Goal: Contribute content: Add original content to the website for others to see

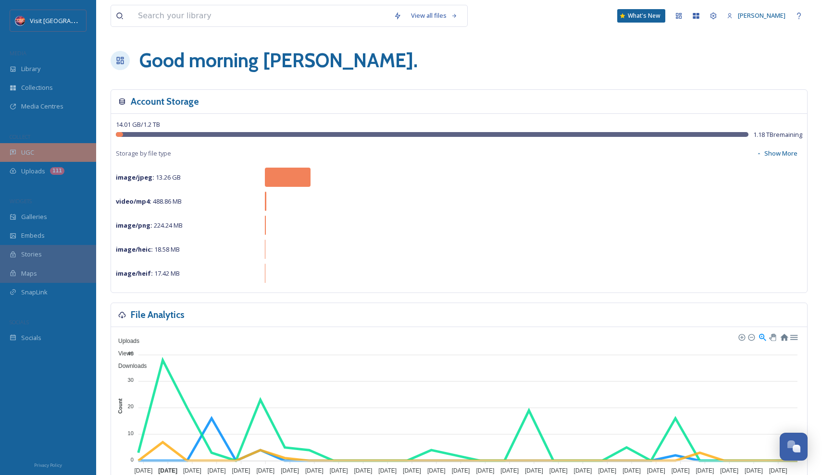
click at [54, 150] on div "UGC" at bounding box center [48, 152] width 96 height 19
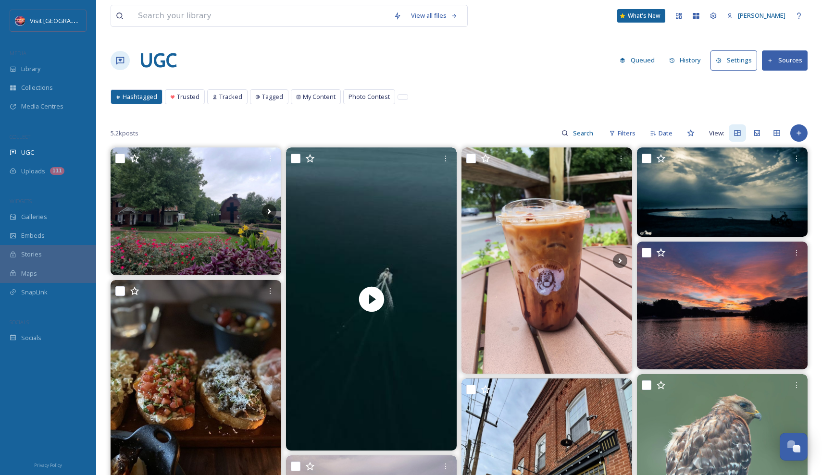
click at [783, 56] on button "Sources" at bounding box center [785, 60] width 46 height 20
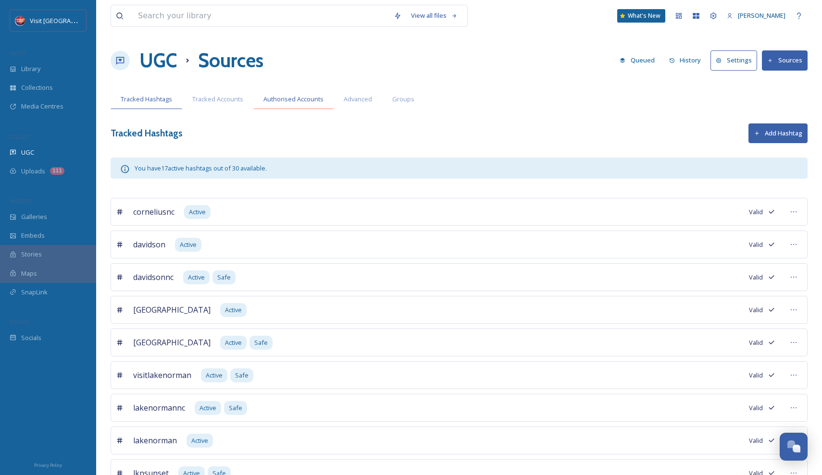
click at [307, 99] on span "Authorised Accounts" at bounding box center [293, 99] width 60 height 9
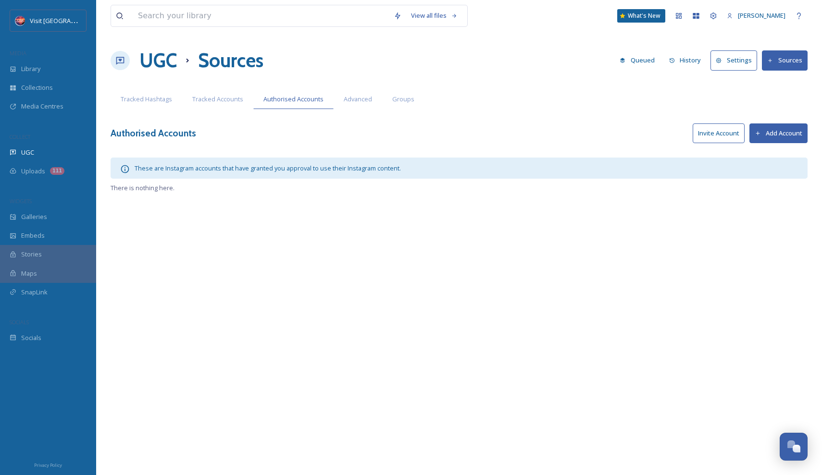
click at [736, 135] on button "Invite Account" at bounding box center [719, 134] width 52 height 20
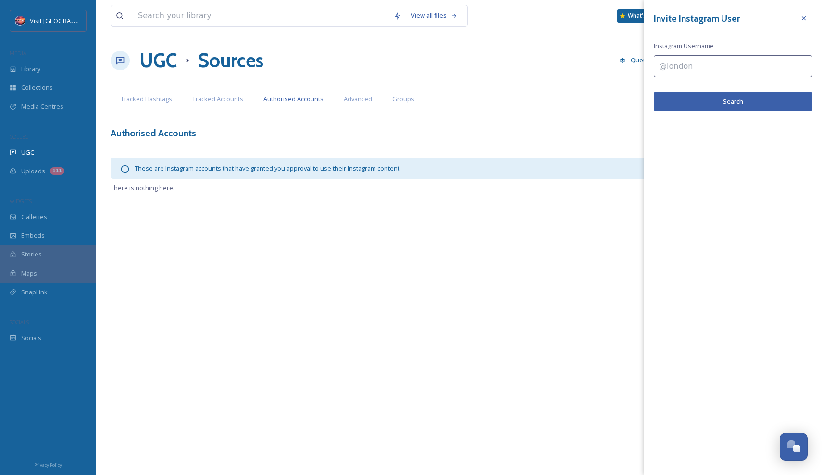
click at [676, 70] on input at bounding box center [733, 66] width 159 height 22
type input "s"
type input "scottychis80"
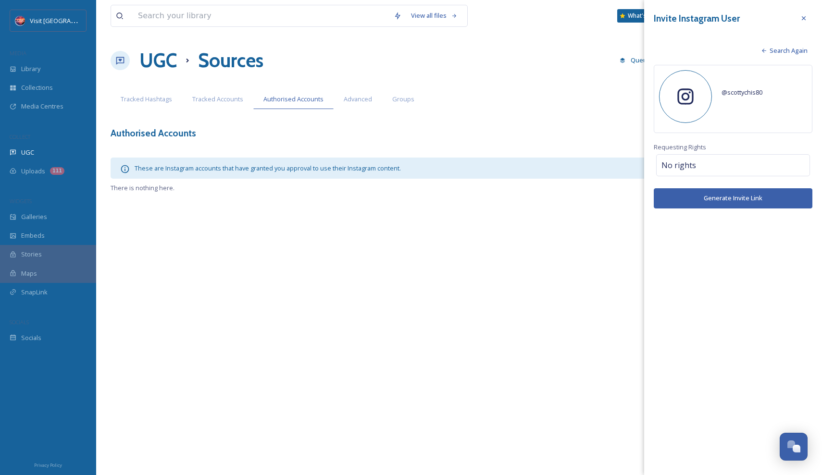
click at [701, 94] on div at bounding box center [685, 96] width 53 height 53
click at [743, 91] on span "@ scottychis80" at bounding box center [741, 92] width 41 height 9
click at [718, 200] on button "Generate Invite Link" at bounding box center [733, 198] width 159 height 20
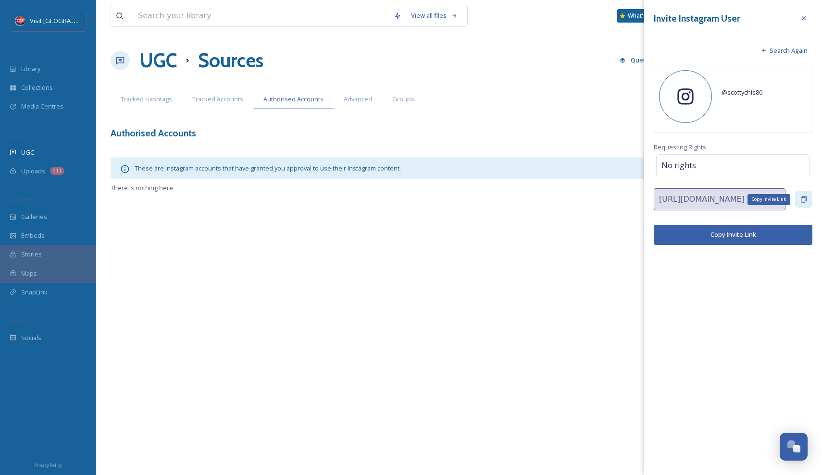
click at [798, 197] on div "Copy Invite Link" at bounding box center [803, 199] width 17 height 17
click at [737, 100] on div "@ scottychis80" at bounding box center [764, 92] width 86 height 35
click at [700, 98] on div at bounding box center [685, 96] width 53 height 53
click at [742, 95] on span "@ scottychis80" at bounding box center [741, 92] width 41 height 9
click at [809, 17] on div at bounding box center [803, 18] width 17 height 17
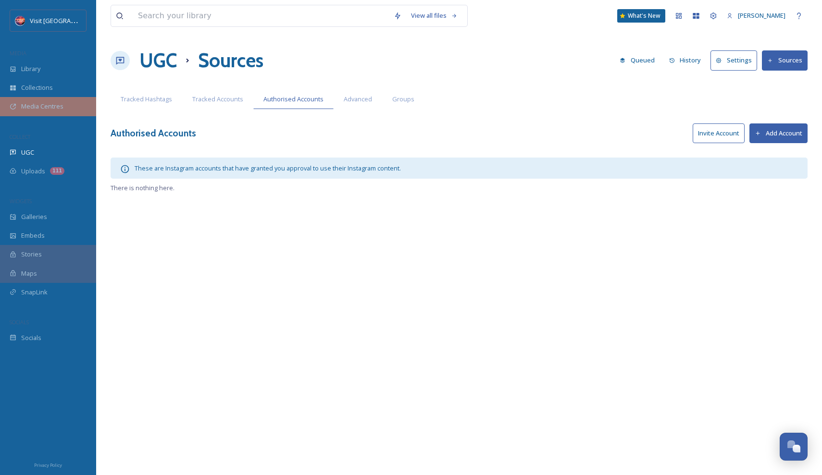
click at [61, 102] on span "Media Centres" at bounding box center [42, 106] width 42 height 9
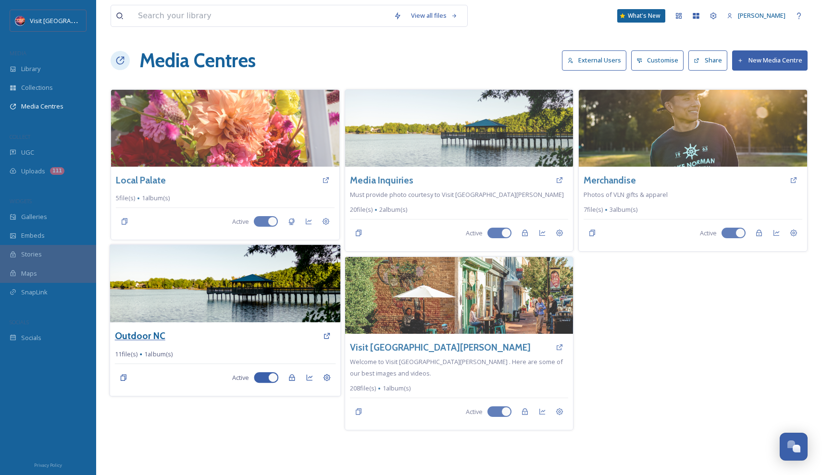
click at [149, 333] on h3 "Outdoor NC" at bounding box center [140, 336] width 50 height 14
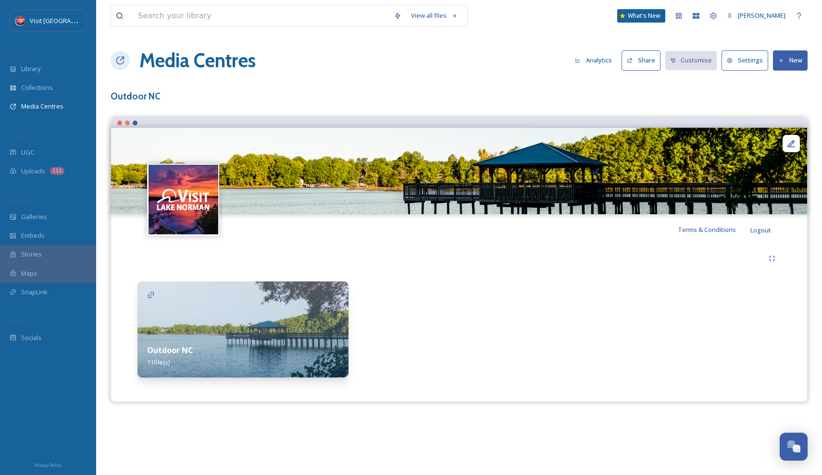
click at [216, 326] on img at bounding box center [242, 330] width 211 height 96
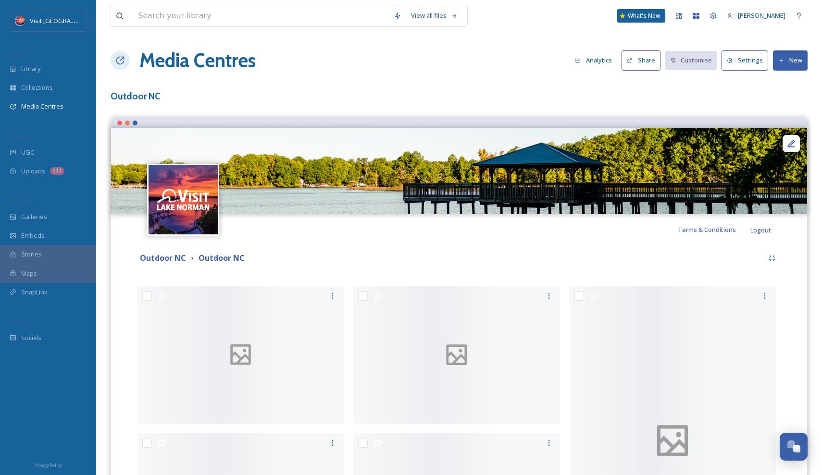
click at [121, 122] on div at bounding box center [119, 123] width 5 height 5
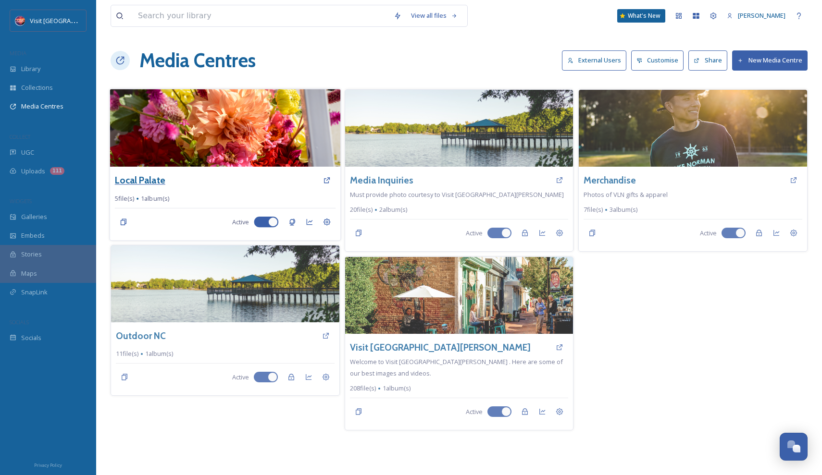
click at [158, 178] on h3 "Local Palate" at bounding box center [140, 181] width 50 height 14
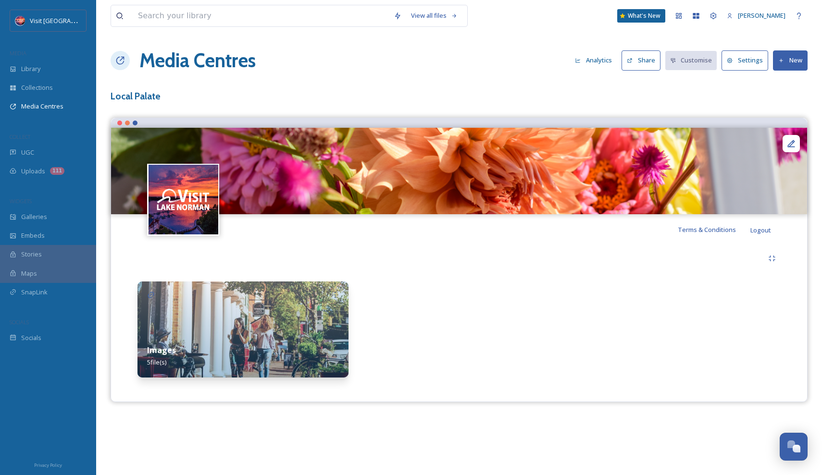
click at [298, 309] on img at bounding box center [242, 330] width 211 height 96
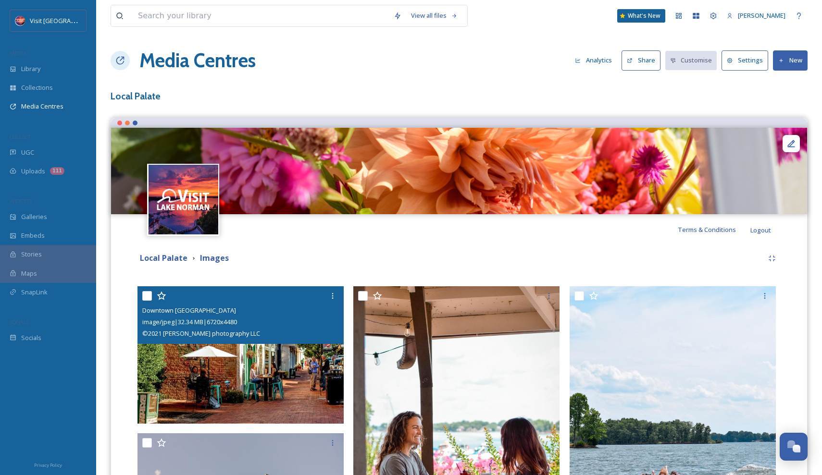
scroll to position [248, 0]
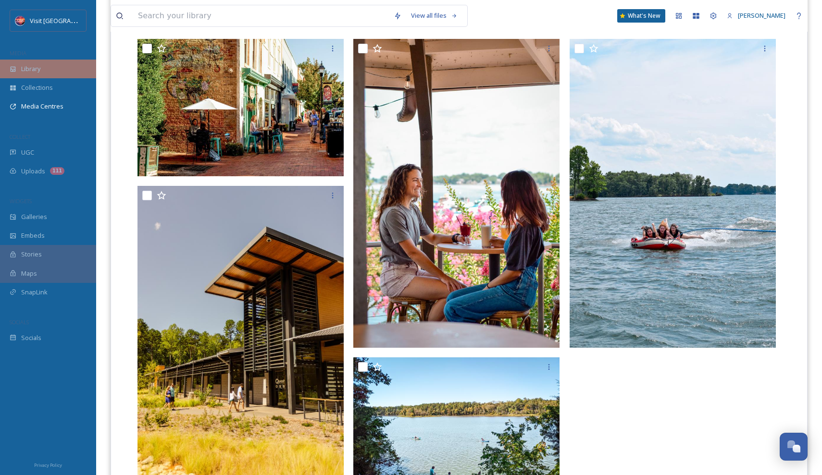
click at [33, 71] on span "Library" at bounding box center [30, 68] width 19 height 9
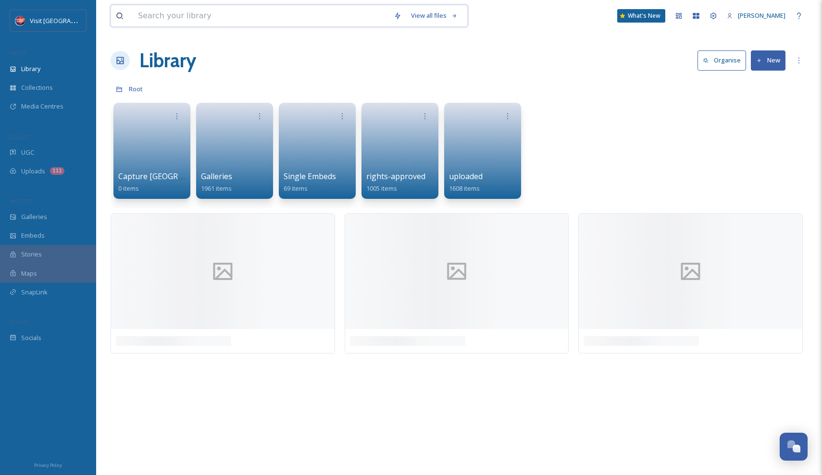
click at [200, 15] on input at bounding box center [261, 15] width 256 height 21
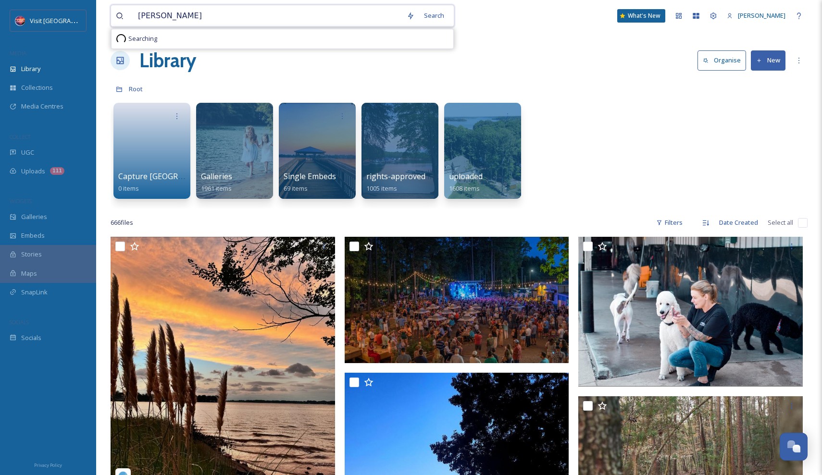
type input "ren"
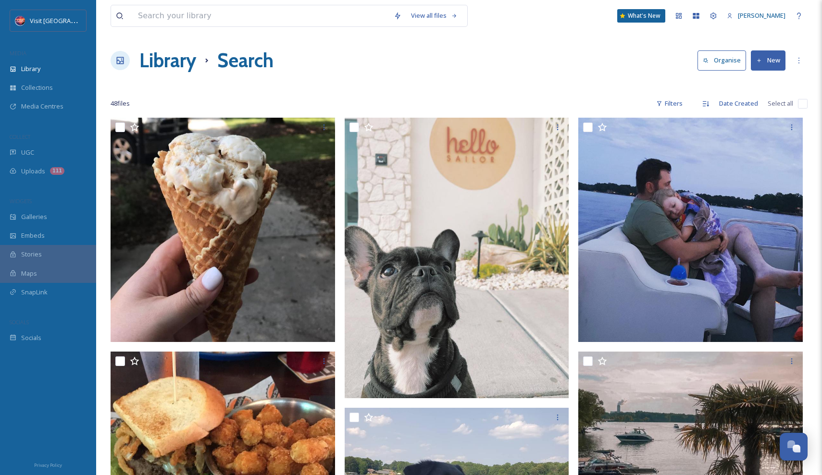
click at [773, 63] on button "New" at bounding box center [768, 60] width 35 height 20
click at [753, 84] on span "File Upload" at bounding box center [764, 82] width 32 height 9
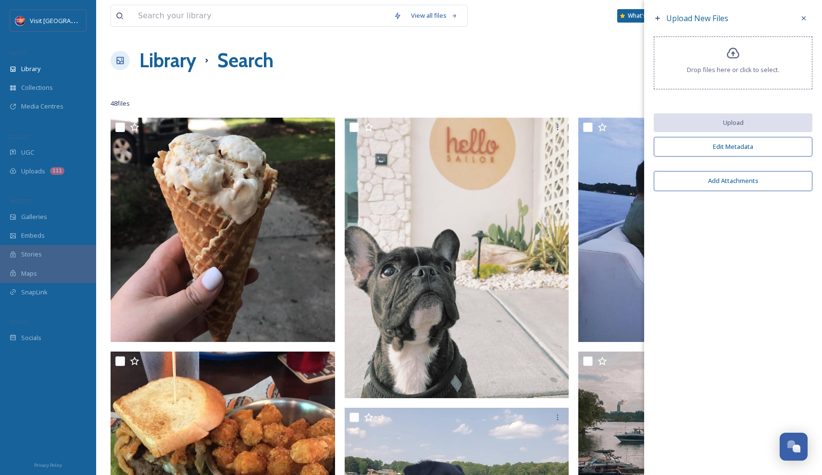
click at [741, 74] on span "Drop files here or click to select." at bounding box center [733, 69] width 92 height 9
click at [727, 59] on icon at bounding box center [733, 53] width 12 height 11
click at [689, 60] on div "Drop files here or click to select." at bounding box center [733, 63] width 159 height 53
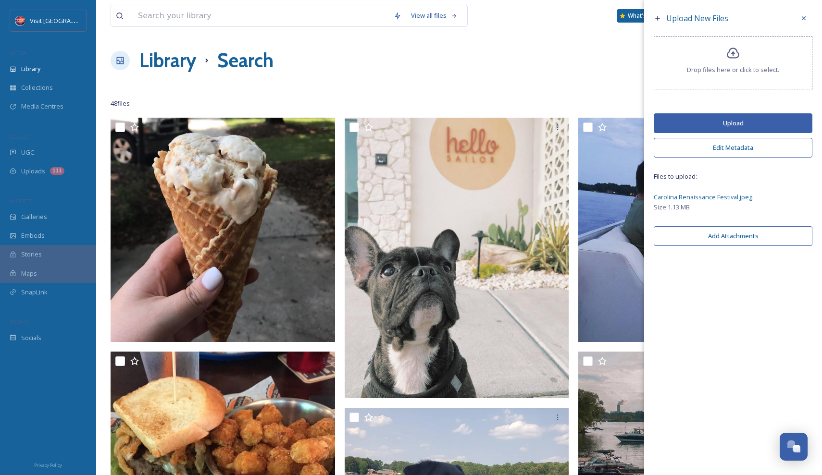
click at [717, 130] on button "Upload" at bounding box center [733, 123] width 159 height 20
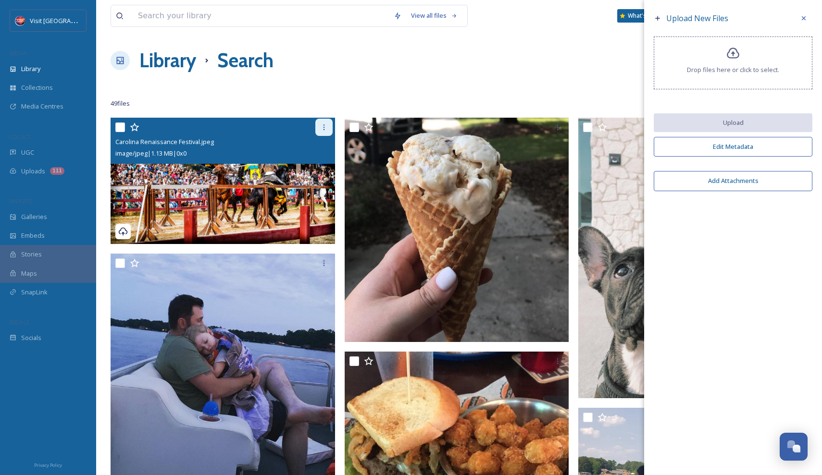
click at [319, 127] on div at bounding box center [323, 127] width 17 height 17
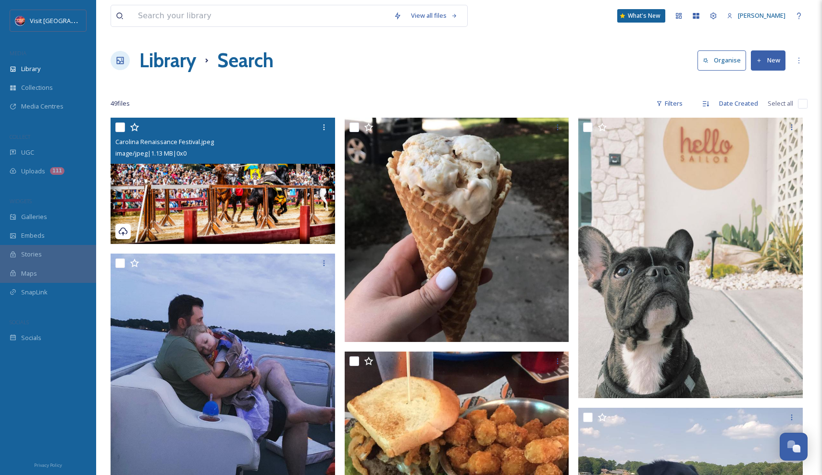
click at [117, 127] on input "checkbox" at bounding box center [120, 128] width 10 height 10
checkbox input "true"
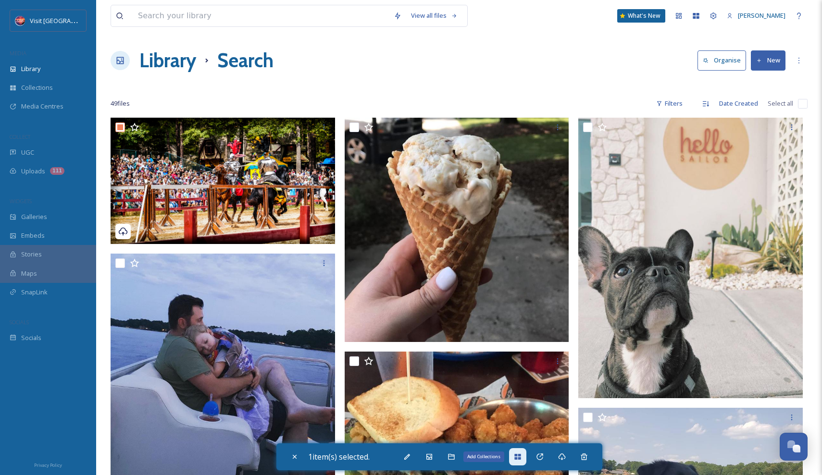
click at [515, 459] on div "Add Collections" at bounding box center [517, 456] width 17 height 17
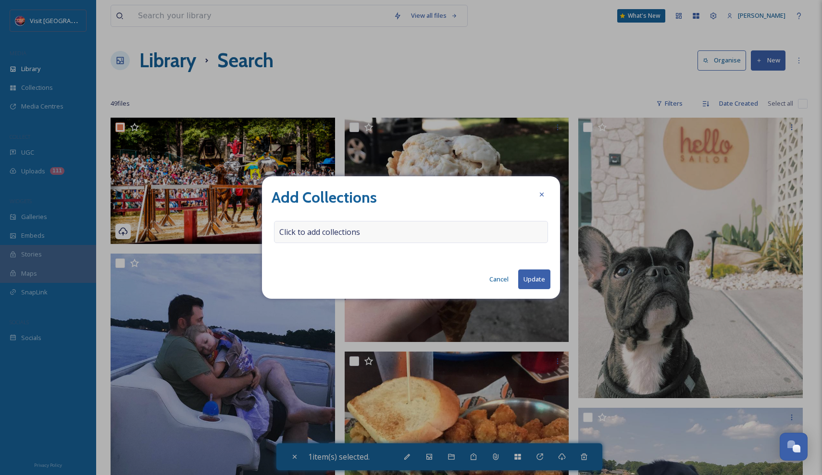
click at [484, 235] on div "Click to add collections" at bounding box center [411, 232] width 274 height 22
click at [475, 229] on div at bounding box center [411, 232] width 274 height 22
type input "Local"
click at [452, 236] on div "Local Create " Local "" at bounding box center [411, 232] width 274 height 22
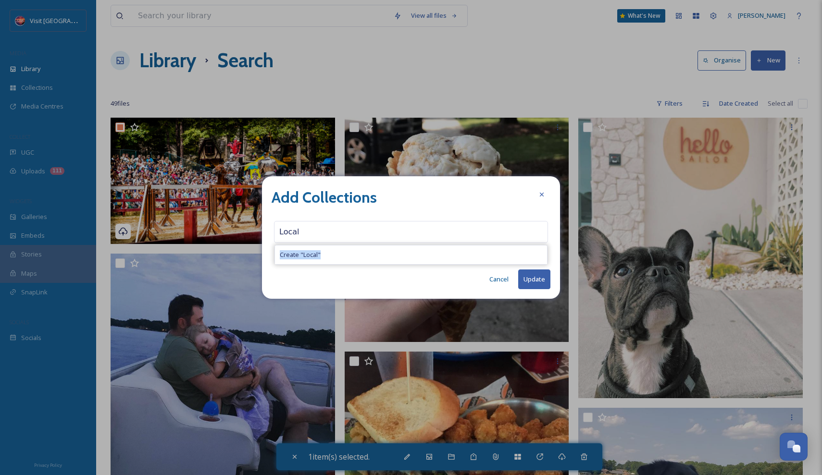
click at [452, 236] on div "Local Create " Local "" at bounding box center [411, 232] width 274 height 22
click at [396, 232] on div "Local Create " Local "" at bounding box center [411, 232] width 274 height 22
click at [366, 220] on div "Add Collections Local Create " Local " Cancel Update" at bounding box center [411, 237] width 298 height 123
click at [387, 229] on div "Click to add collections" at bounding box center [411, 232] width 274 height 22
click at [364, 237] on input "Local" at bounding box center [327, 232] width 106 height 21
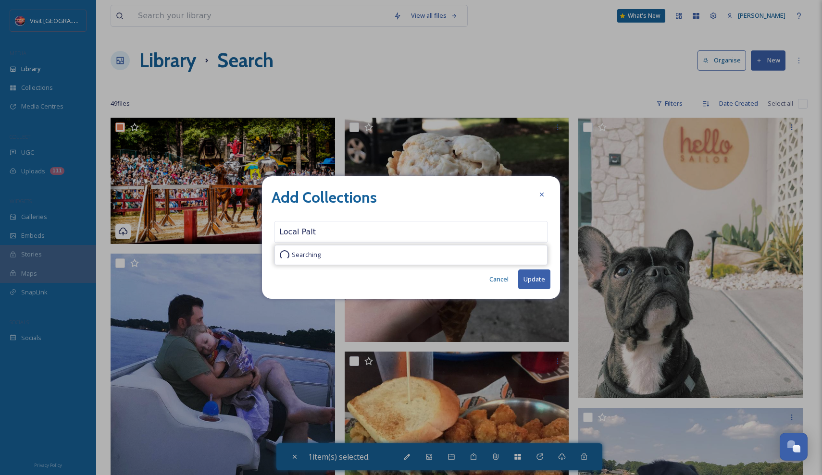
type input "Local Palte"
drag, startPoint x: 364, startPoint y: 237, endPoint x: 500, endPoint y: 283, distance: 143.8
click at [500, 283] on button "Cancel" at bounding box center [498, 279] width 29 height 19
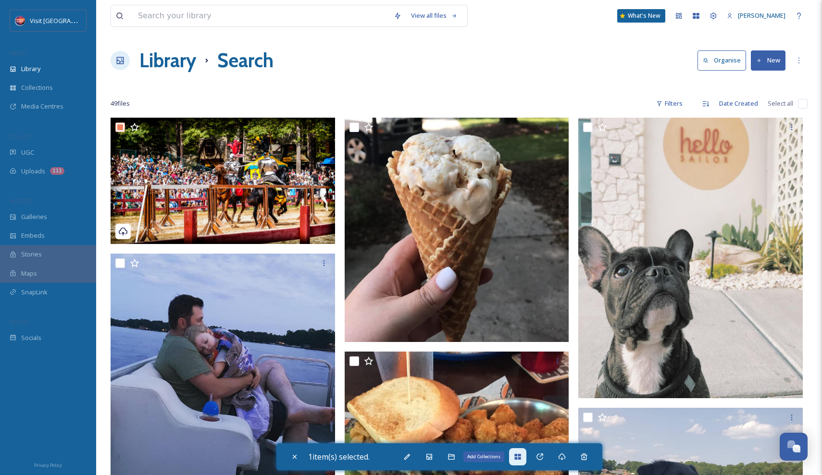
click at [516, 459] on div "Add Collections" at bounding box center [517, 456] width 17 height 17
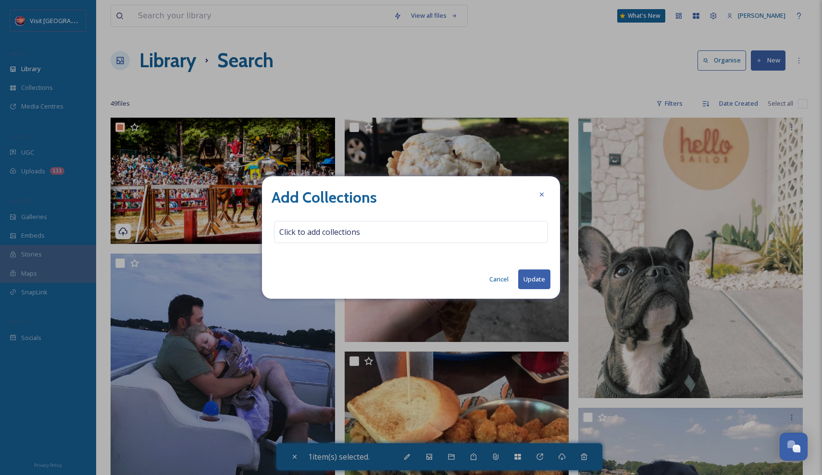
click at [528, 277] on button "Update" at bounding box center [534, 280] width 32 height 20
checkbox input "false"
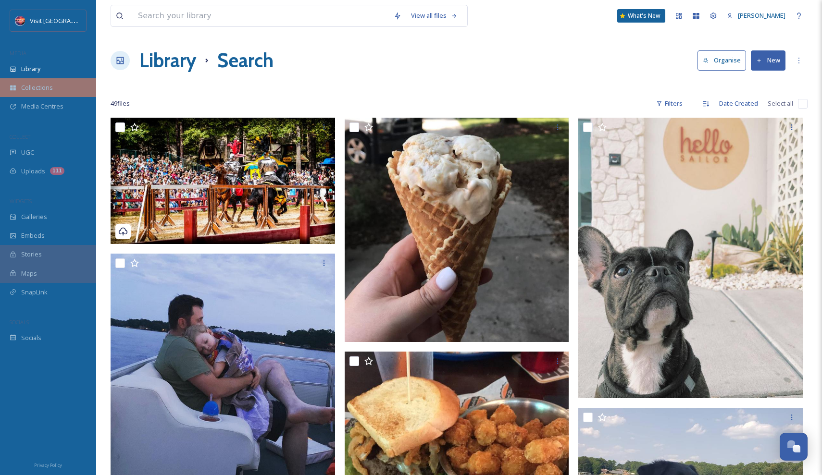
click at [85, 88] on div "Collections" at bounding box center [48, 87] width 96 height 19
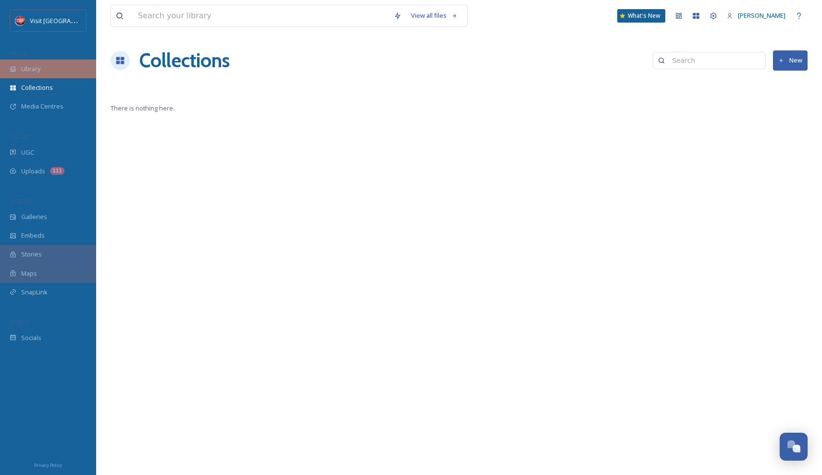
click at [65, 77] on div "Library" at bounding box center [48, 69] width 96 height 19
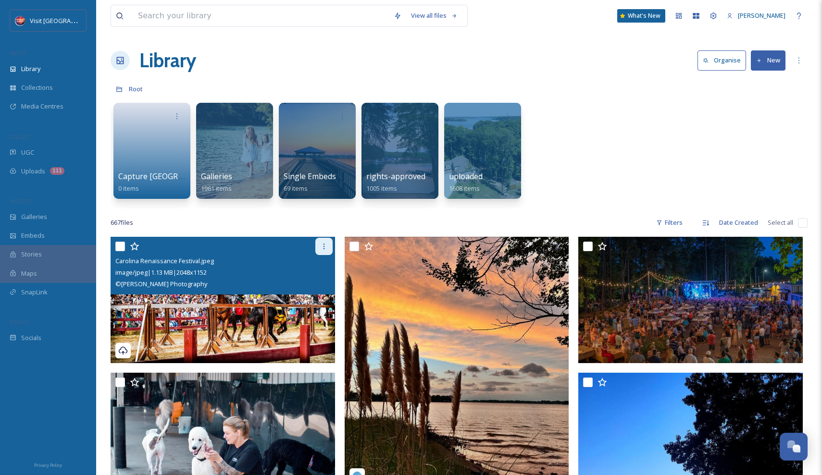
click at [321, 244] on icon at bounding box center [324, 247] width 8 height 8
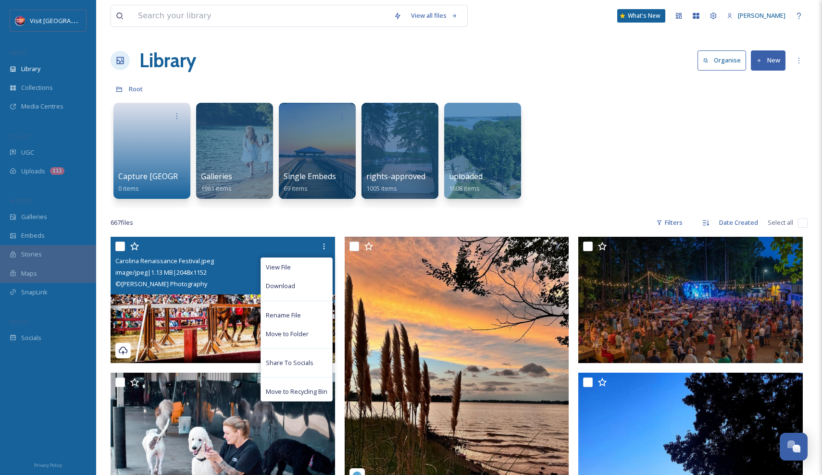
click at [118, 246] on input "checkbox" at bounding box center [120, 247] width 10 height 10
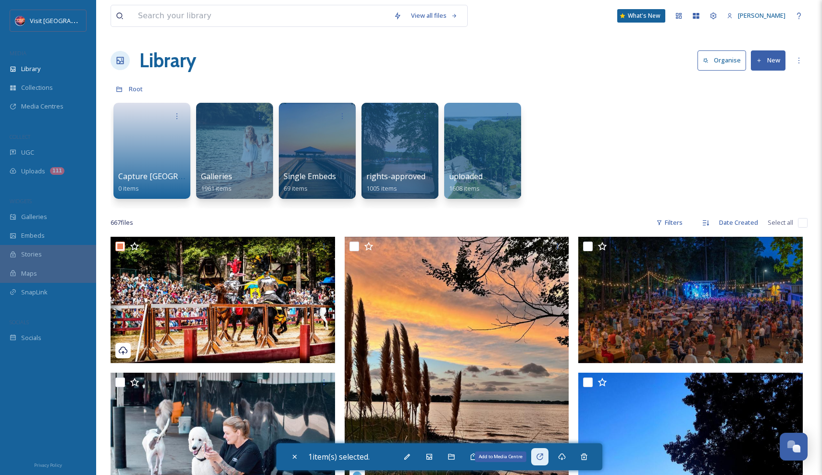
click at [543, 456] on icon at bounding box center [539, 457] width 6 height 6
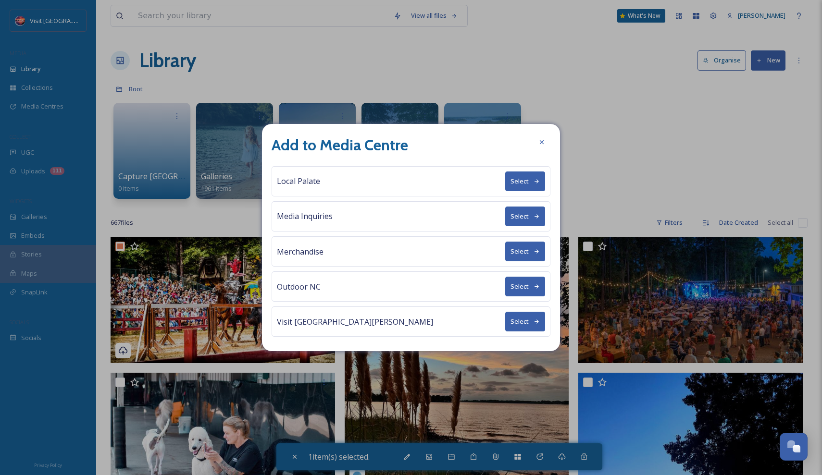
click at [513, 184] on button "Select" at bounding box center [525, 182] width 40 height 20
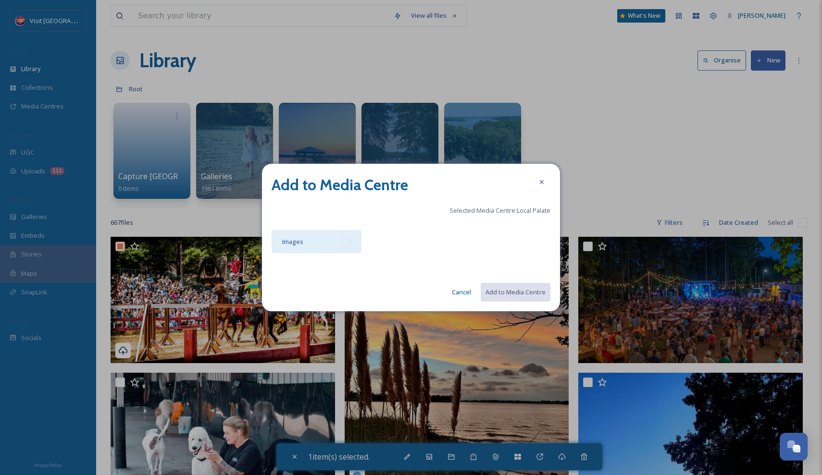
click at [336, 242] on div "Images" at bounding box center [317, 241] width 90 height 23
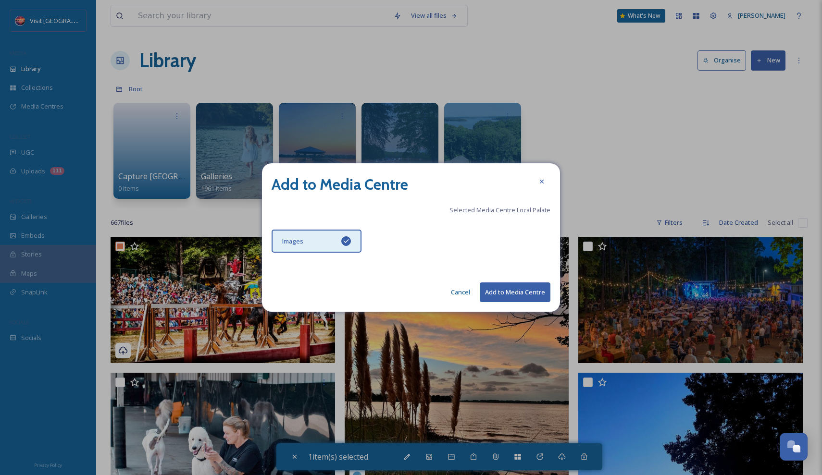
click at [508, 294] on button "Add to Media Centre" at bounding box center [515, 293] width 71 height 20
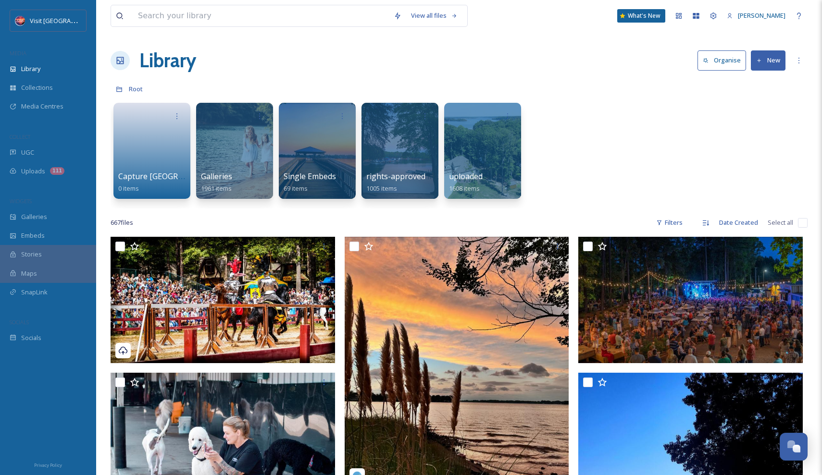
checkbox input "false"
click at [163, 123] on div at bounding box center [152, 116] width 69 height 18
click at [35, 150] on div "UGC" at bounding box center [48, 152] width 96 height 19
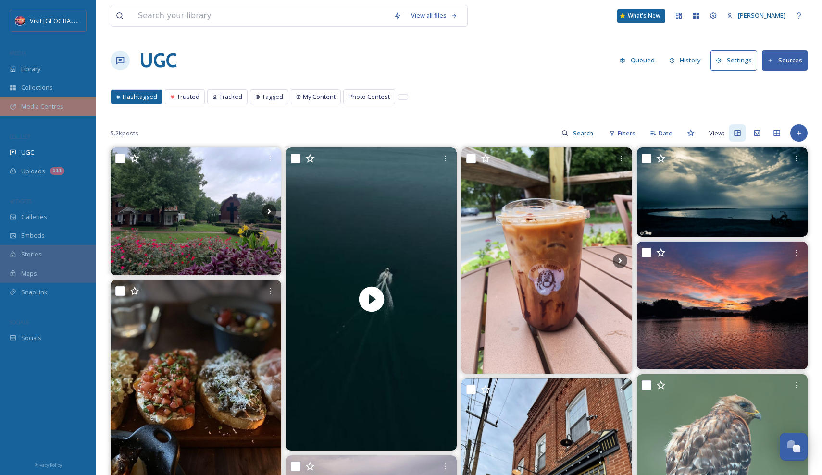
click at [66, 102] on div "Media Centres" at bounding box center [48, 106] width 96 height 19
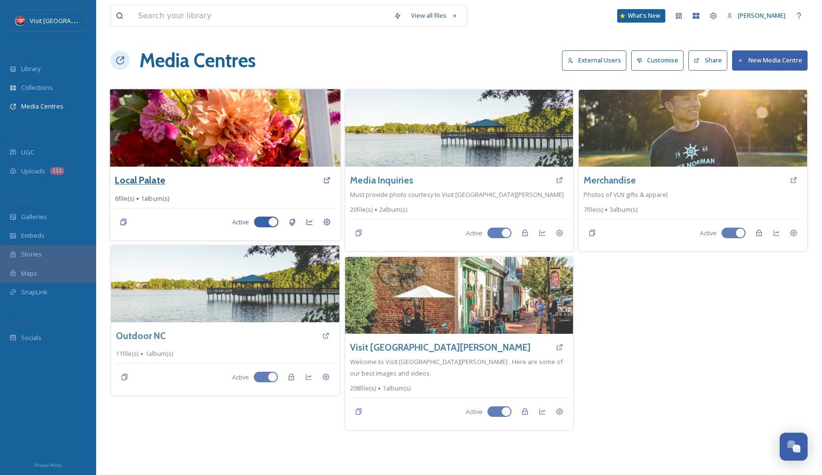
click at [143, 175] on h3 "Local Palate" at bounding box center [140, 181] width 50 height 14
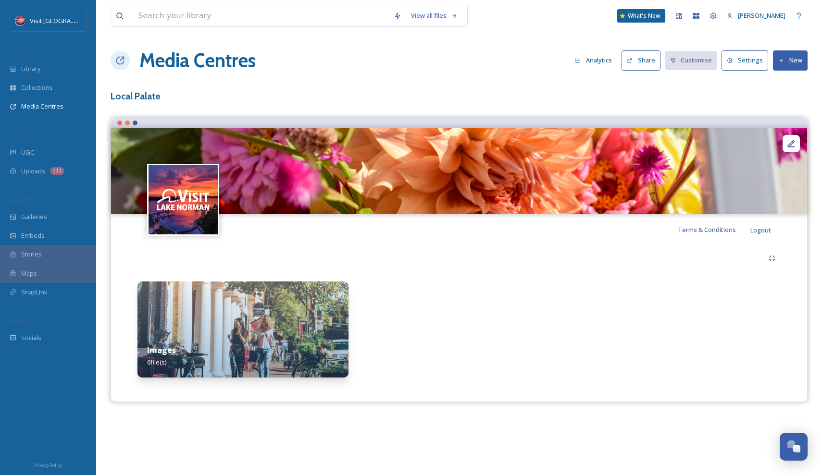
click at [296, 323] on img at bounding box center [242, 330] width 211 height 96
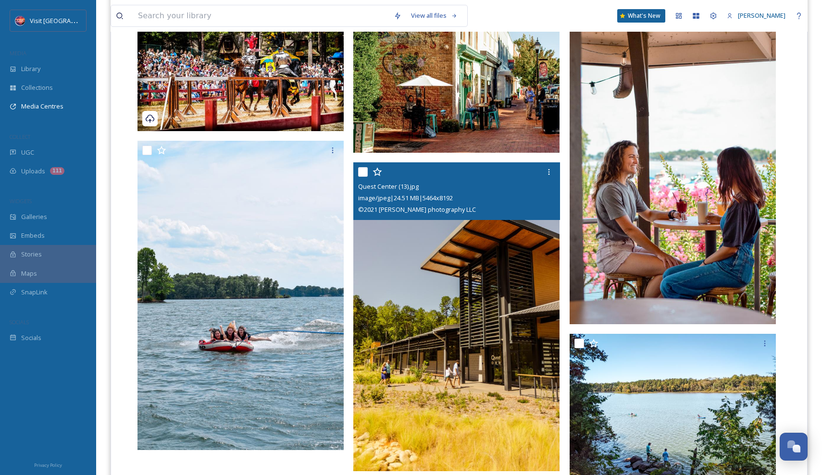
scroll to position [273, 0]
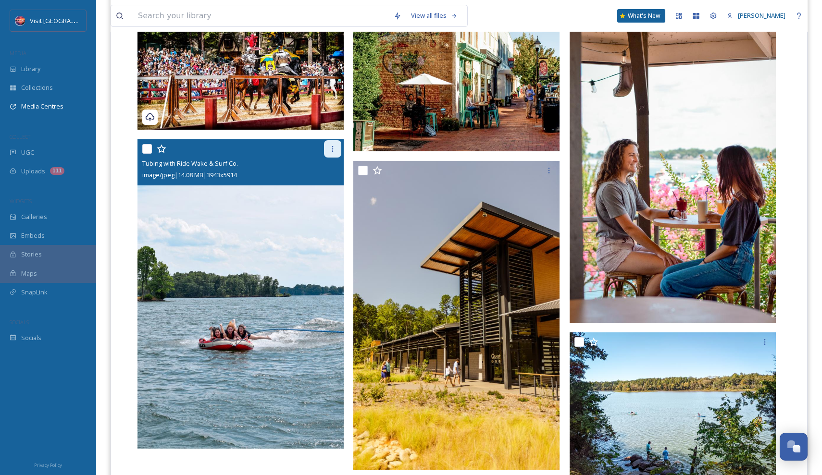
click at [330, 148] on icon at bounding box center [333, 149] width 8 height 8
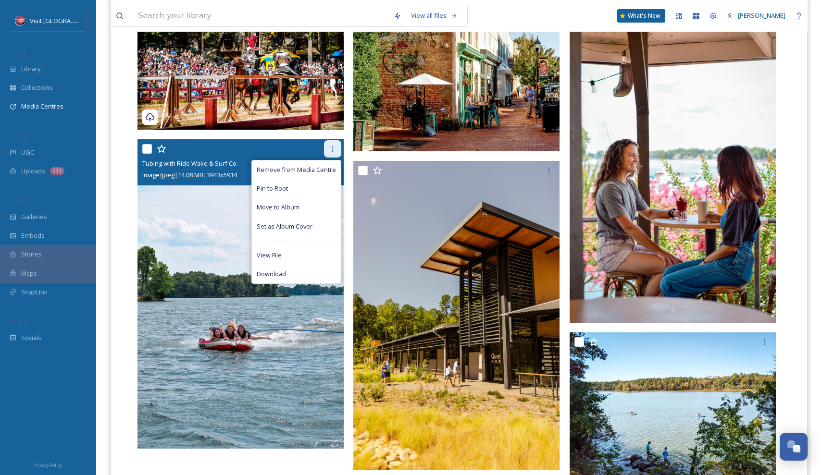
click at [330, 147] on icon at bounding box center [333, 149] width 8 height 8
click at [298, 149] on div "Remove from Media Centre Pin to Root Move to Album Set as Album Cover View File…" at bounding box center [241, 148] width 199 height 17
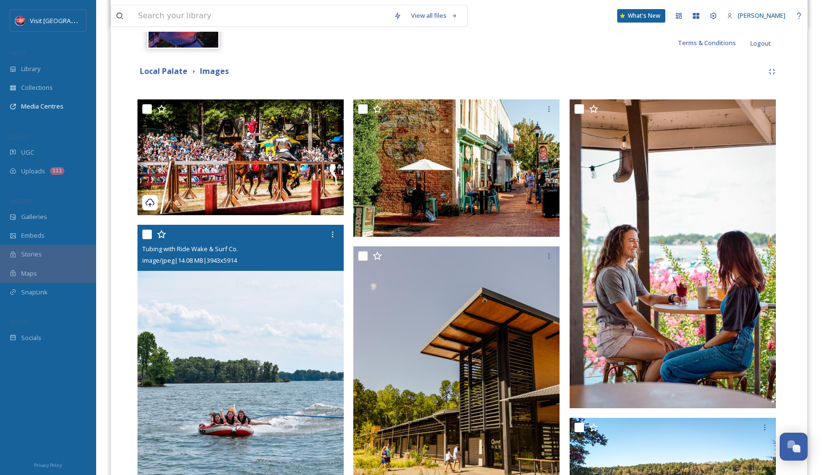
scroll to position [182, 0]
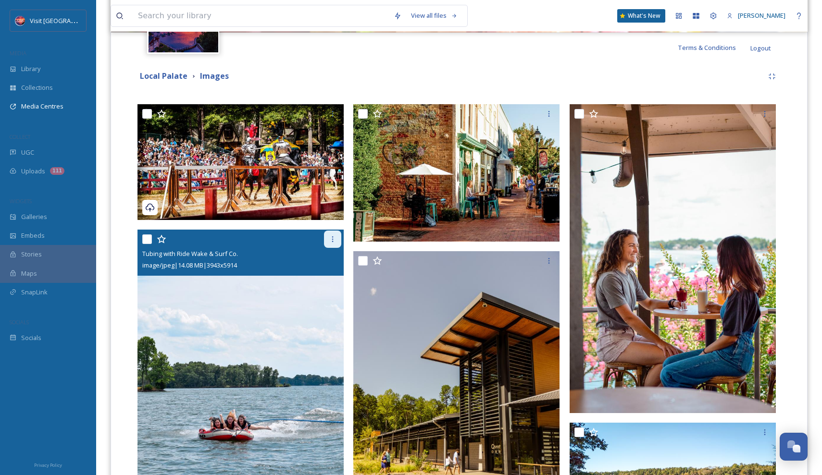
click at [327, 242] on div at bounding box center [332, 239] width 17 height 17
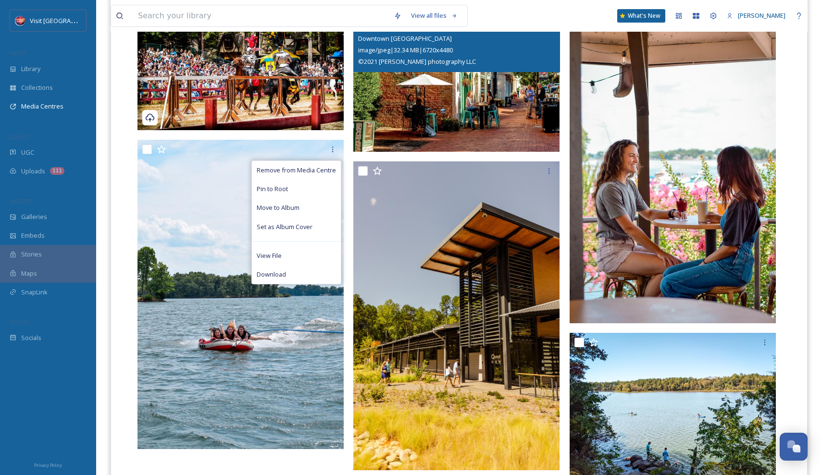
scroll to position [299, 0]
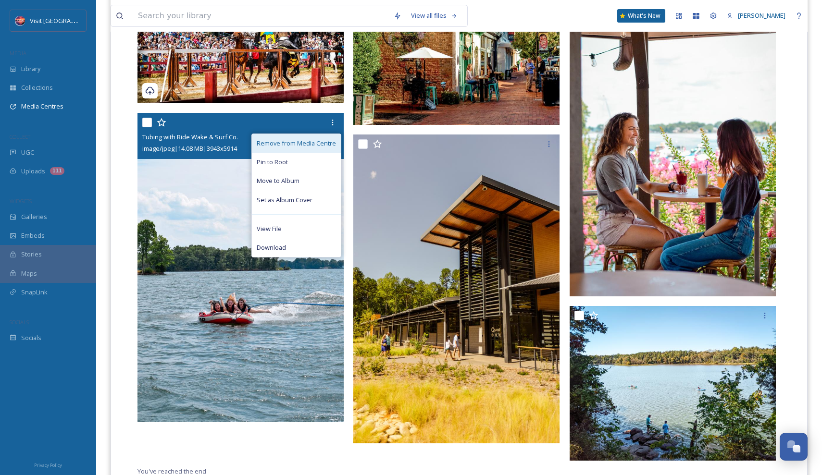
click at [320, 141] on span "Remove from Media Centre" at bounding box center [296, 143] width 79 height 9
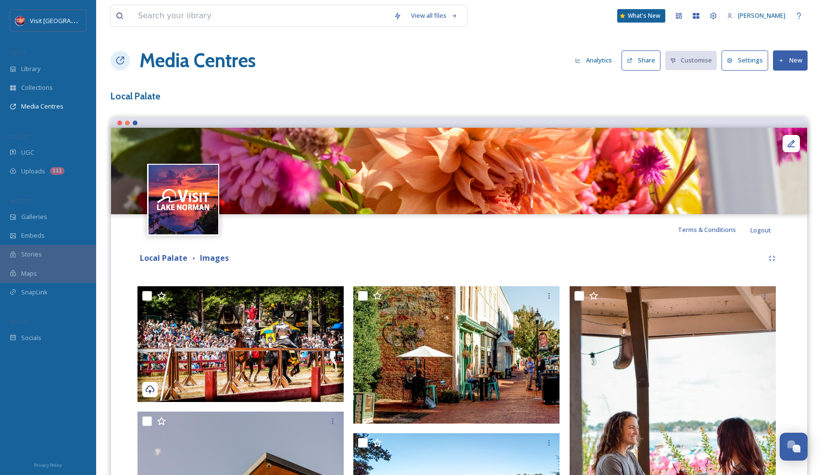
scroll to position [0, 0]
